Goal: Task Accomplishment & Management: Complete application form

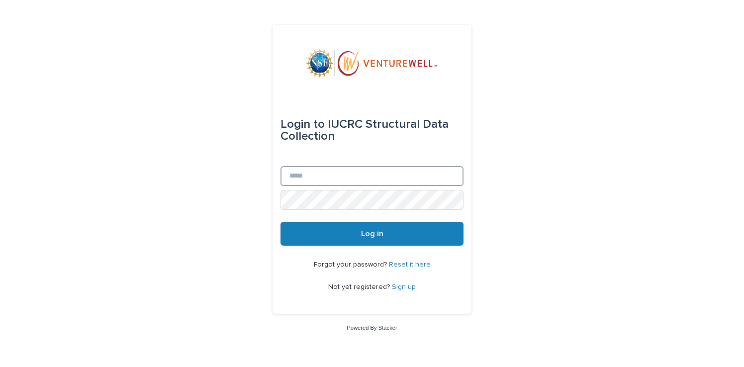
click at [352, 176] on input "Email" at bounding box center [371, 176] width 183 height 20
click at [231, 164] on div "Login to IUCRC Structural Data Collection Email Password Log in Forgot your pas…" at bounding box center [372, 183] width 744 height 367
click at [404, 286] on link "Sign up" at bounding box center [404, 286] width 24 height 7
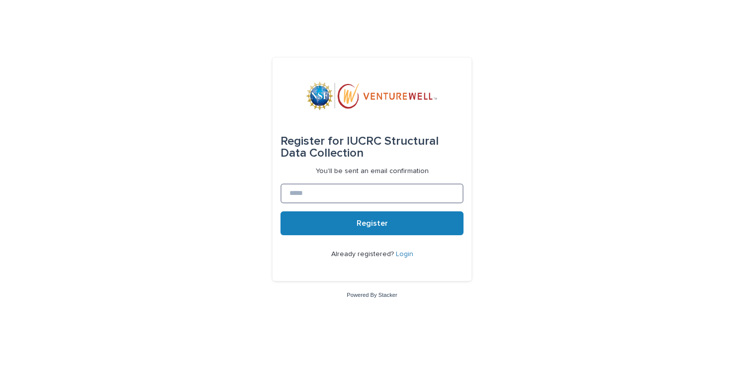
click at [362, 190] on input at bounding box center [371, 193] width 183 height 20
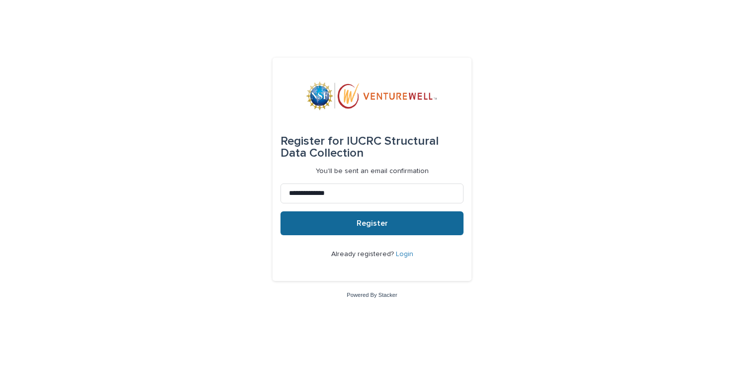
click at [365, 220] on span "Register" at bounding box center [372, 223] width 31 height 8
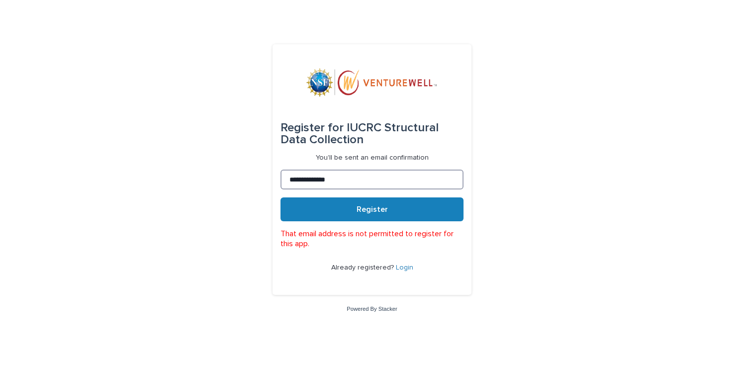
click at [313, 181] on input "**********" at bounding box center [371, 180] width 183 height 20
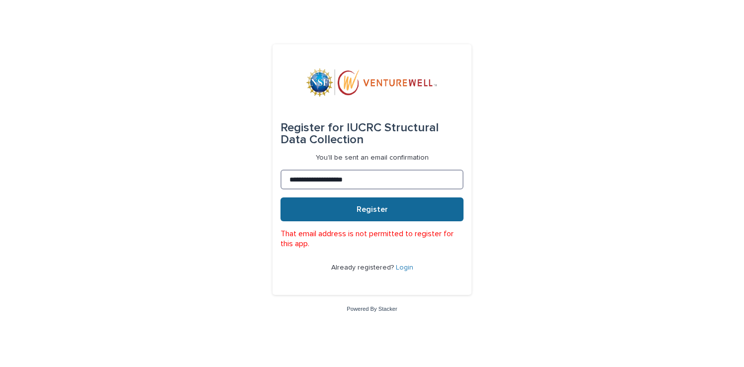
type input "**********"
click at [343, 208] on button "Register" at bounding box center [371, 209] width 183 height 24
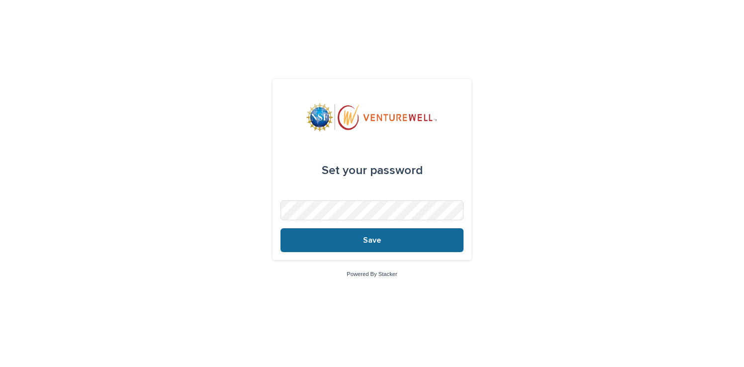
click at [369, 243] on span "Save" at bounding box center [372, 240] width 18 height 8
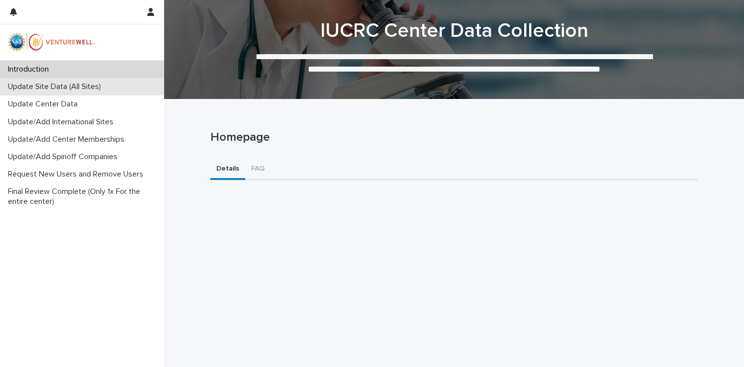
click at [66, 90] on p "Update Site Data (All Sites)" at bounding box center [56, 86] width 105 height 9
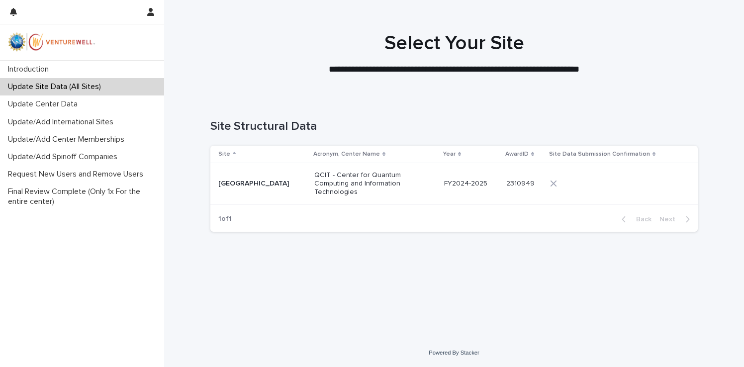
click at [257, 178] on div "[GEOGRAPHIC_DATA]" at bounding box center [262, 183] width 88 height 10
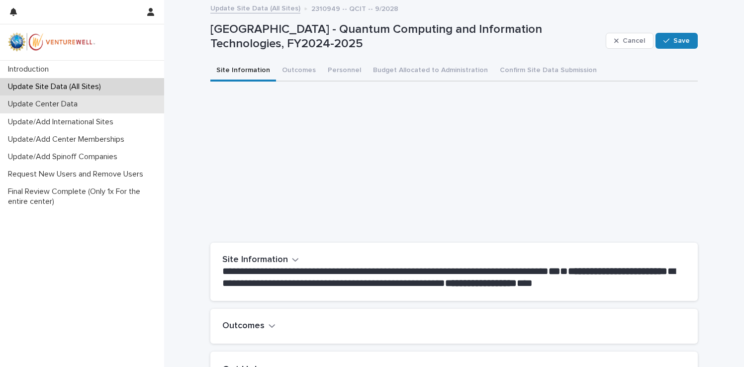
click at [61, 109] on div "Update Center Data" at bounding box center [82, 103] width 164 height 17
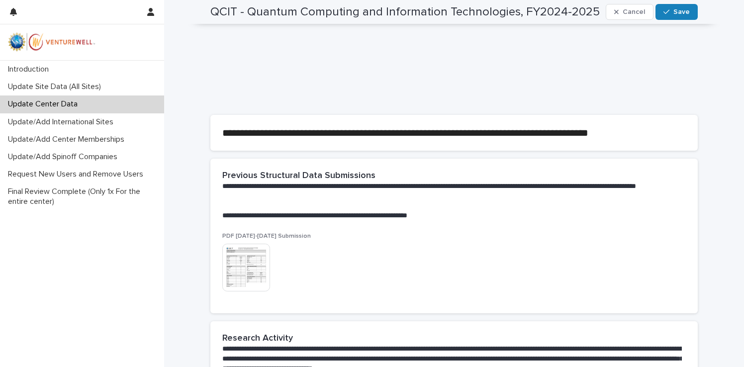
scroll to position [253, 0]
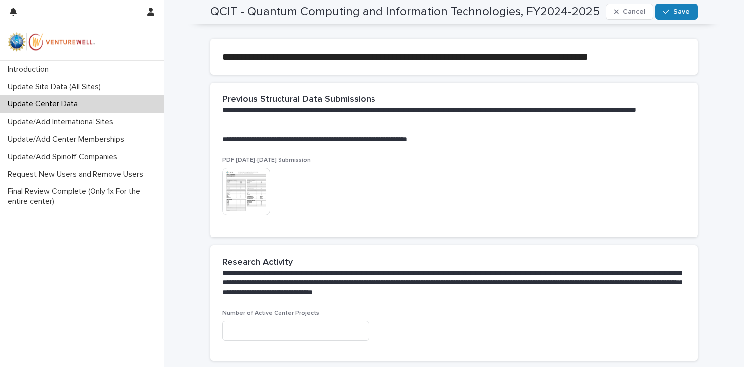
click at [245, 188] on img at bounding box center [246, 192] width 48 height 48
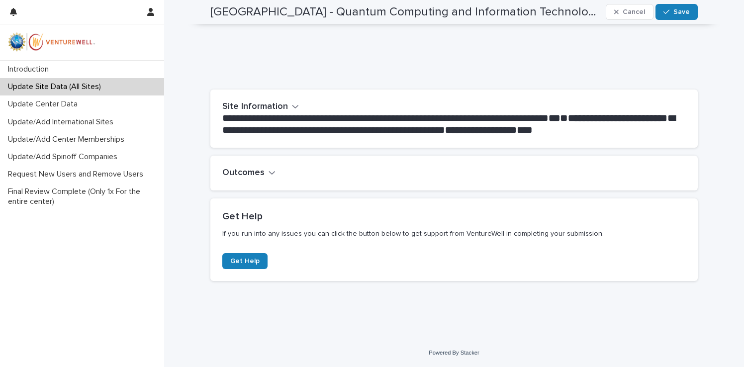
scroll to position [146, 0]
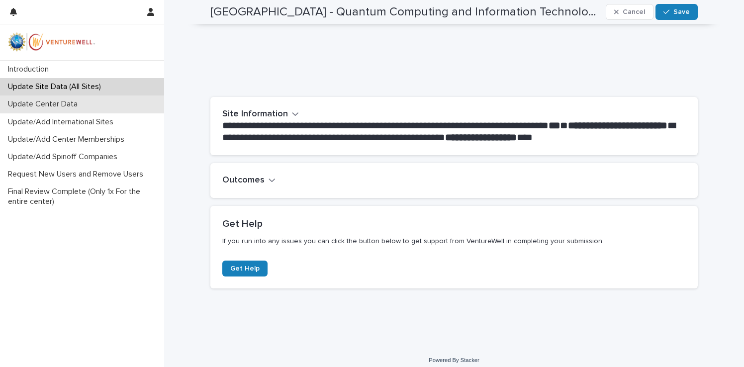
click at [98, 108] on div "Update Center Data" at bounding box center [82, 103] width 164 height 17
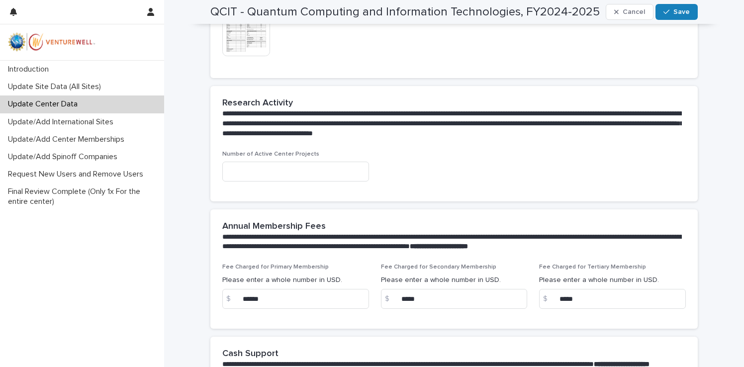
scroll to position [413, 0]
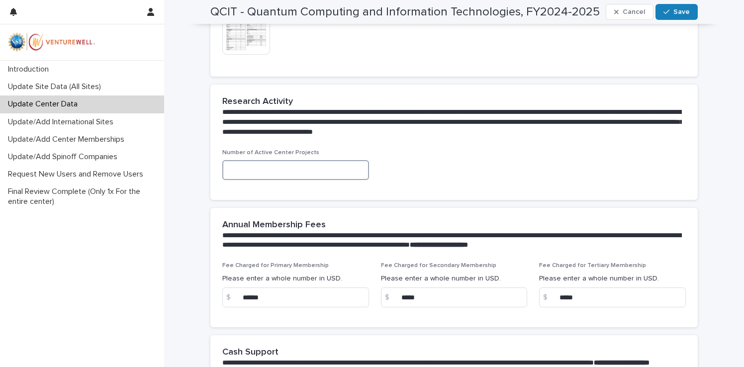
click at [252, 173] on input at bounding box center [295, 170] width 147 height 20
click at [269, 172] on input at bounding box center [295, 170] width 147 height 20
click at [376, 164] on div "Number of Active Center Projects" at bounding box center [453, 168] width 463 height 39
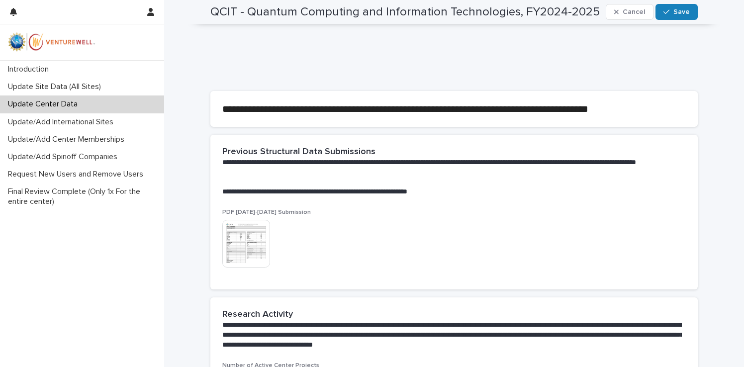
scroll to position [0, 0]
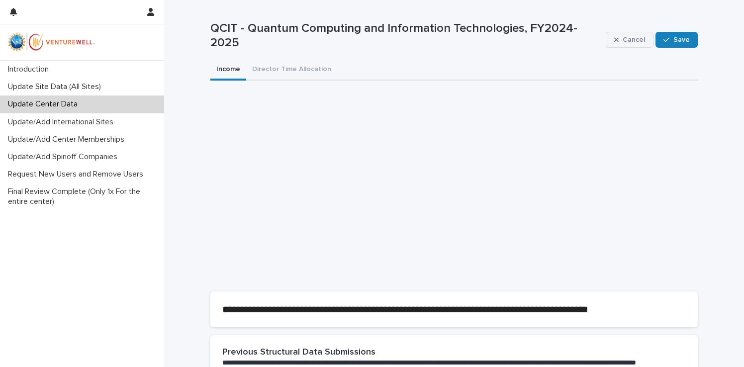
click at [631, 39] on span "Cancel" at bounding box center [634, 39] width 22 height 7
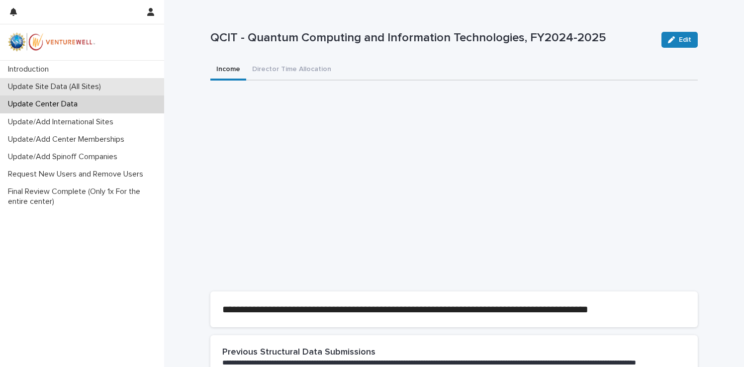
click at [74, 90] on p "Update Site Data (All Sites)" at bounding box center [56, 86] width 105 height 9
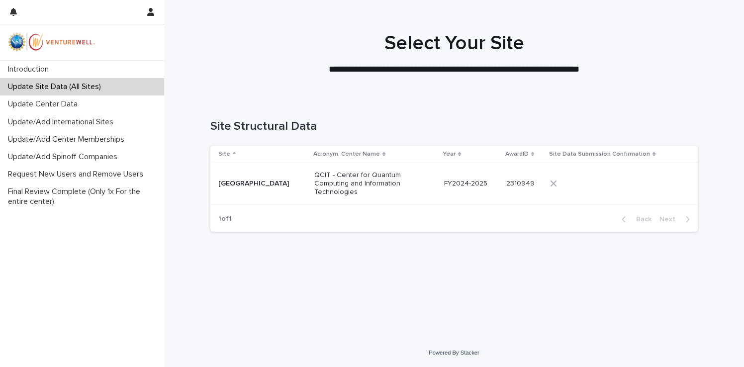
click at [273, 186] on p "[GEOGRAPHIC_DATA]" at bounding box center [262, 184] width 88 height 8
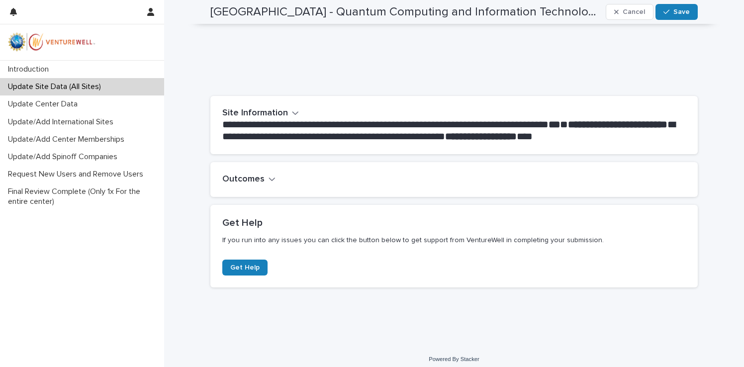
click at [269, 180] on icon "button" at bounding box center [272, 179] width 7 height 9
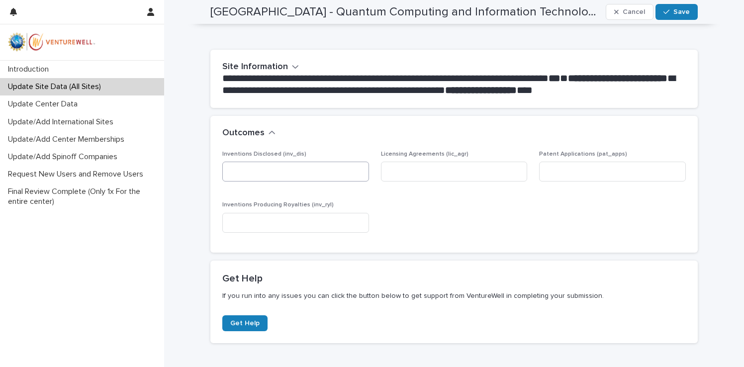
scroll to position [198, 0]
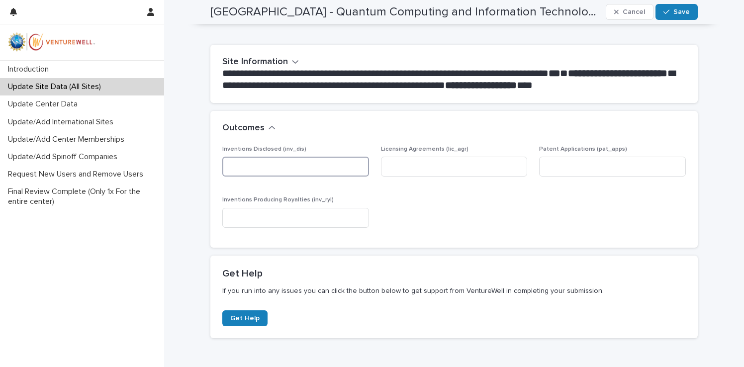
click at [297, 170] on input at bounding box center [295, 167] width 147 height 20
type input "*"
click at [437, 165] on input at bounding box center [454, 167] width 147 height 20
type input "*"
click at [588, 171] on input at bounding box center [612, 167] width 147 height 20
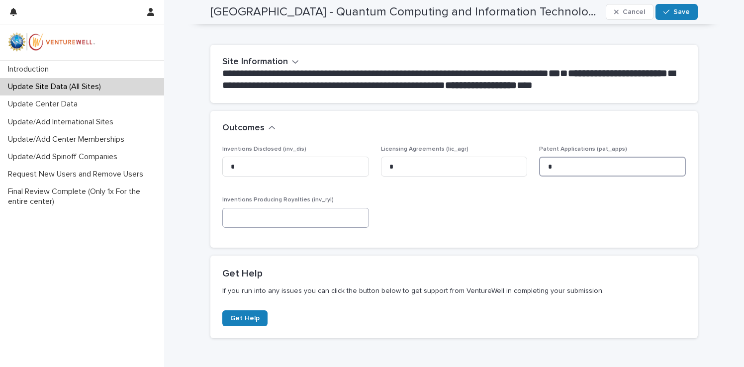
type input "*"
click at [321, 221] on input at bounding box center [295, 218] width 147 height 20
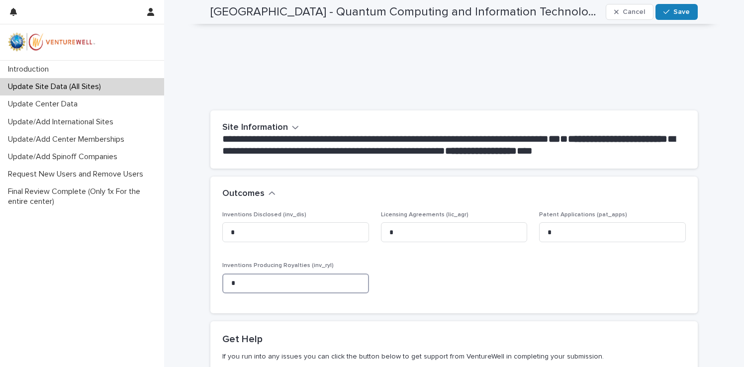
scroll to position [0, 0]
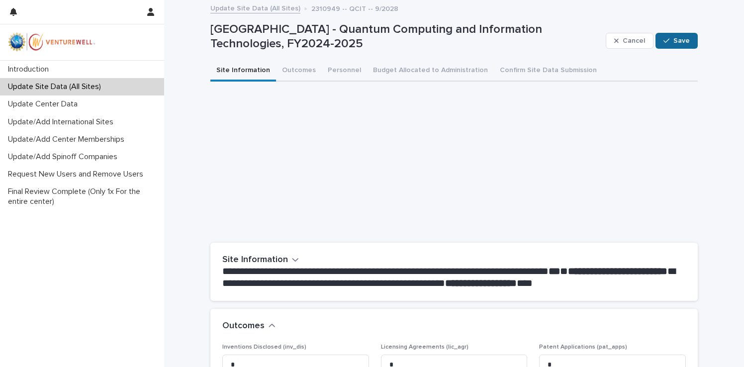
type input "*"
click at [671, 42] on div "button" at bounding box center [668, 40] width 10 height 7
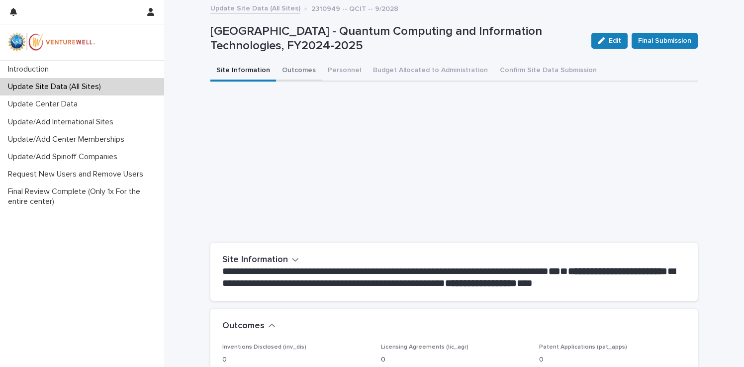
click at [292, 73] on button "Outcomes" at bounding box center [299, 71] width 46 height 21
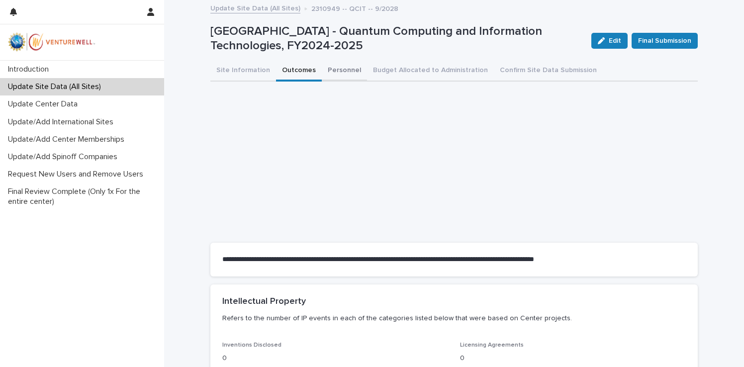
click at [329, 67] on button "Personnel" at bounding box center [344, 71] width 45 height 21
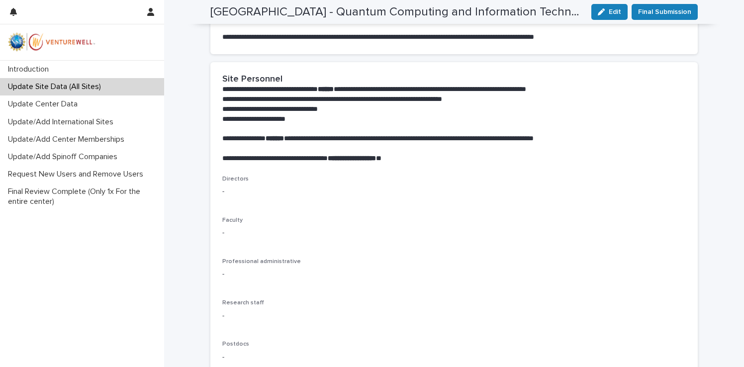
scroll to position [215, 0]
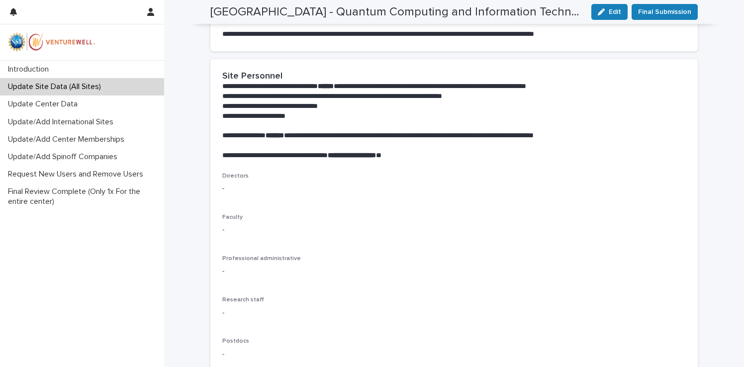
click at [251, 191] on p "-" at bounding box center [453, 188] width 463 height 10
click at [228, 189] on p "-" at bounding box center [453, 188] width 463 height 10
click at [225, 190] on p "-" at bounding box center [453, 188] width 463 height 10
click at [228, 178] on span "Directors" at bounding box center [235, 176] width 26 height 6
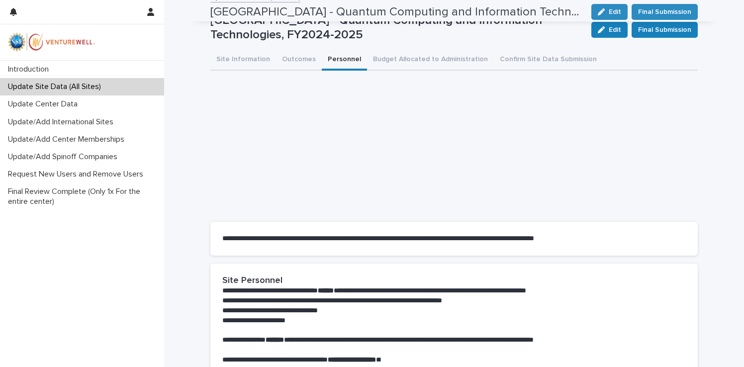
scroll to position [0, 0]
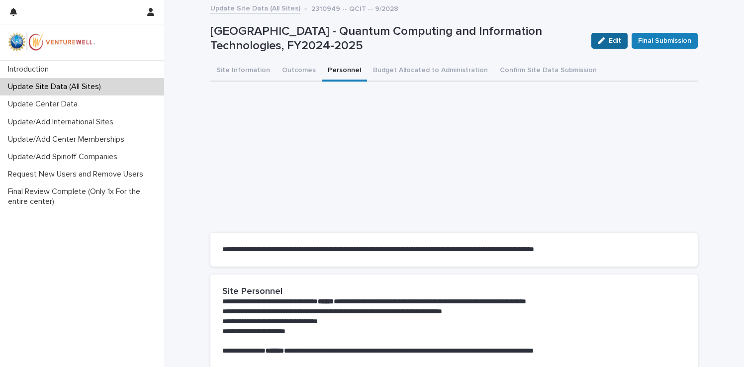
click at [606, 36] on button "Edit" at bounding box center [609, 41] width 36 height 16
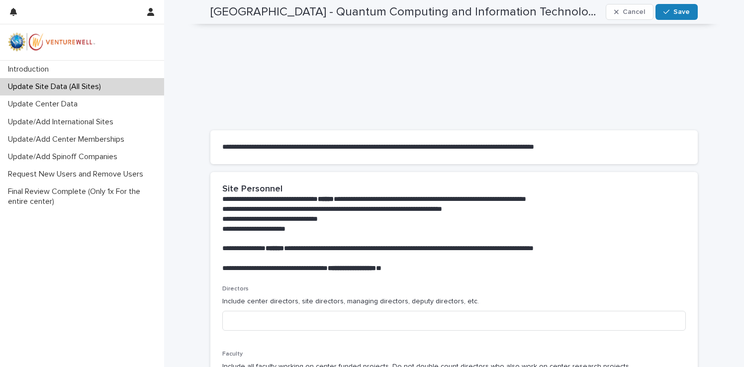
scroll to position [158, 0]
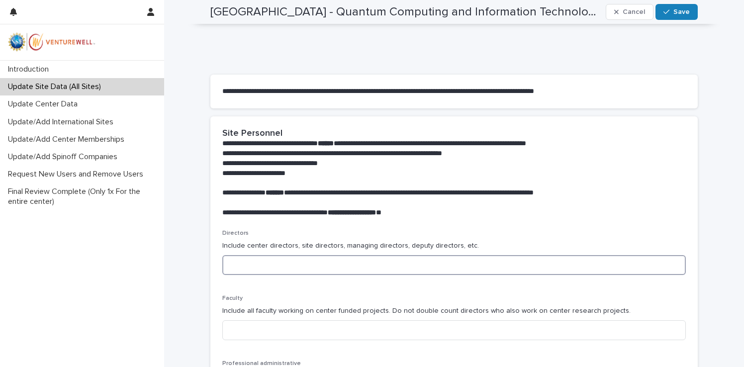
click at [340, 264] on input at bounding box center [453, 265] width 463 height 20
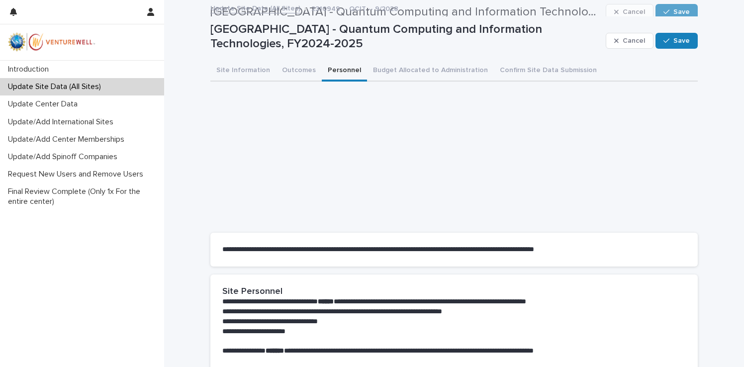
scroll to position [0, 0]
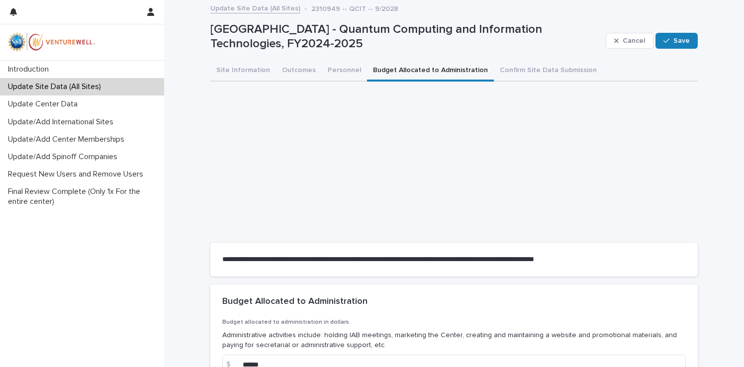
click at [389, 65] on button "Budget Allocated to Administration" at bounding box center [430, 71] width 127 height 21
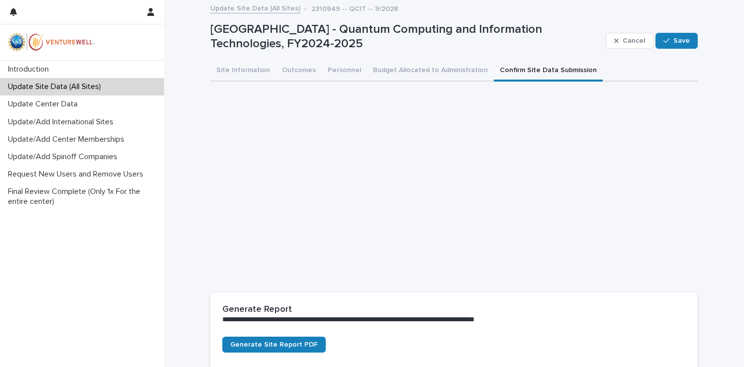
click at [517, 71] on button "Confirm Site Data Submission" at bounding box center [548, 71] width 109 height 21
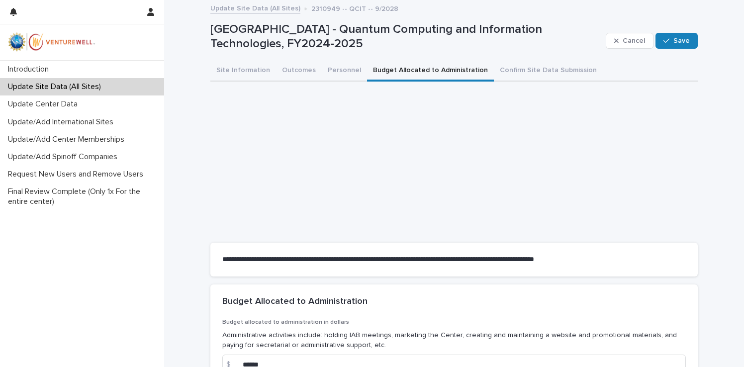
click at [400, 66] on button "Budget Allocated to Administration" at bounding box center [430, 71] width 127 height 21
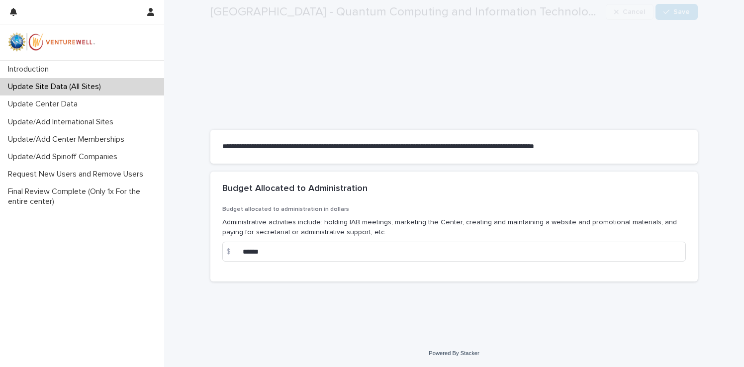
scroll to position [113, 0]
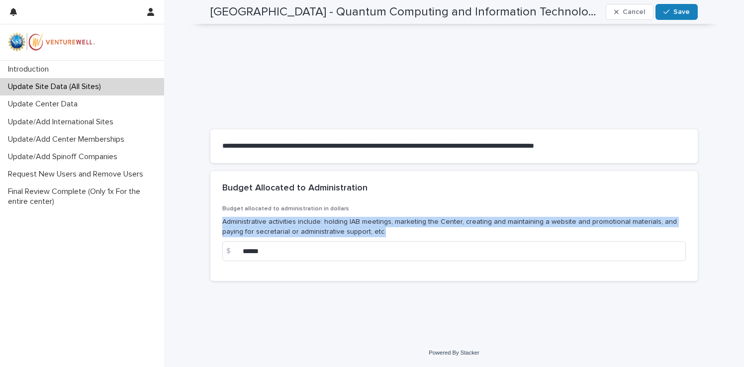
drag, startPoint x: 221, startPoint y: 218, endPoint x: 403, endPoint y: 227, distance: 181.7
click at [403, 227] on div "Budget allocated to administration in dollars Administrative activities include…" at bounding box center [453, 243] width 487 height 76
copy p "Administrative activities include: holding IAB meetings, marketing the Center, …"
